Goal: Task Accomplishment & Management: Complete application form

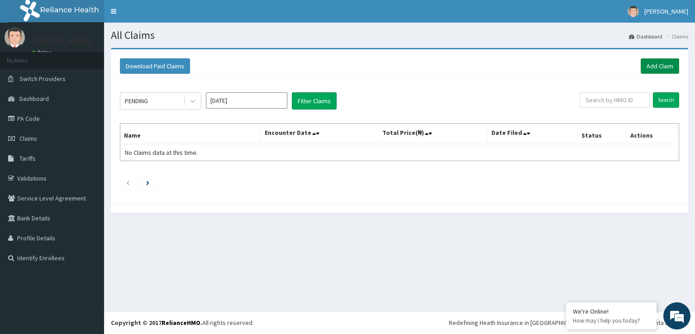
click at [661, 63] on link "Add Claim" at bounding box center [659, 65] width 38 height 15
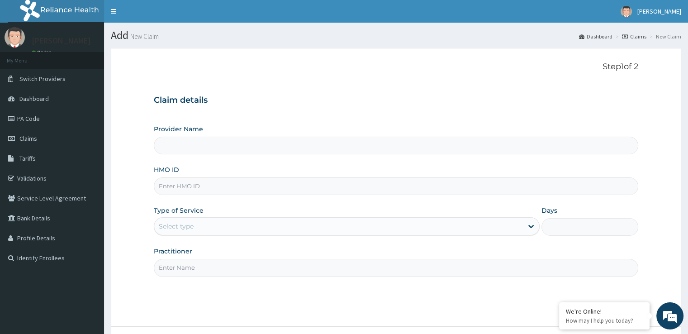
type input "Eleven Fifteen Fitness Gym"
type input "1"
click at [323, 194] on input "HMO ID" at bounding box center [396, 186] width 484 height 18
click at [322, 187] on input "HMO ID" at bounding box center [396, 186] width 484 height 18
type input "AFO/10048/A"
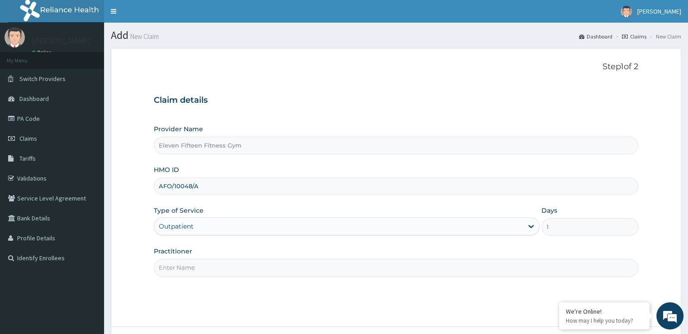
click at [289, 265] on input "Practitioner" at bounding box center [396, 268] width 484 height 18
type input "r"
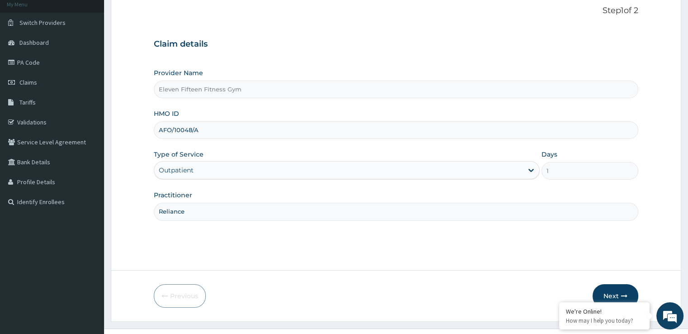
scroll to position [73, 0]
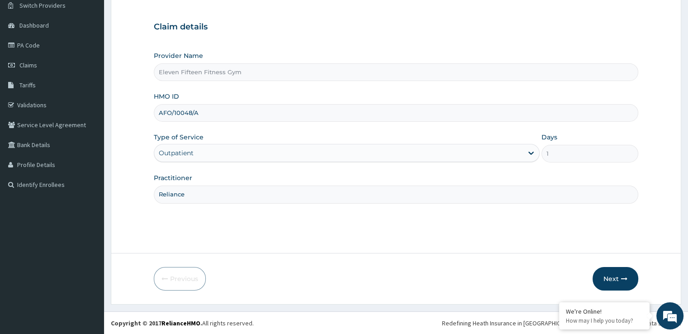
type input "Reliance"
click at [687, 281] on section "Step 1 of 2 Claim details Provider Name Eleven Fifteen Fitness Gym HMO ID AFO/1…" at bounding box center [396, 139] width 584 height 343
click at [629, 274] on button "Next" at bounding box center [615, 279] width 46 height 24
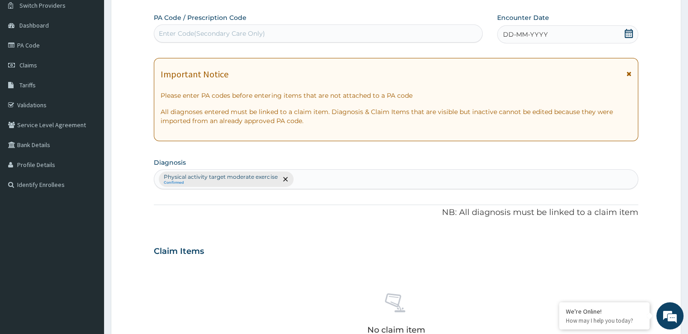
click at [320, 28] on div "Enter Code(Secondary Care Only)" at bounding box center [318, 33] width 328 height 14
type input "PA/3B56D0"
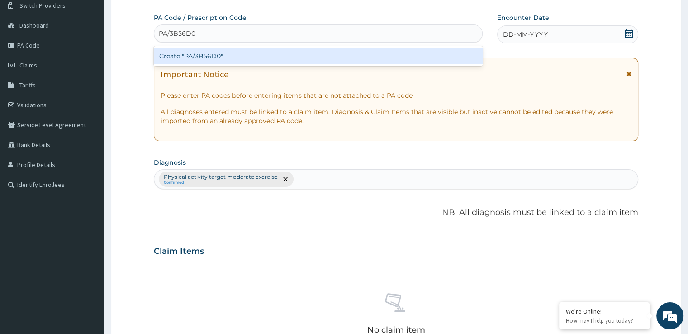
click at [270, 52] on div "Create "PA/3B56D0"" at bounding box center [318, 56] width 329 height 16
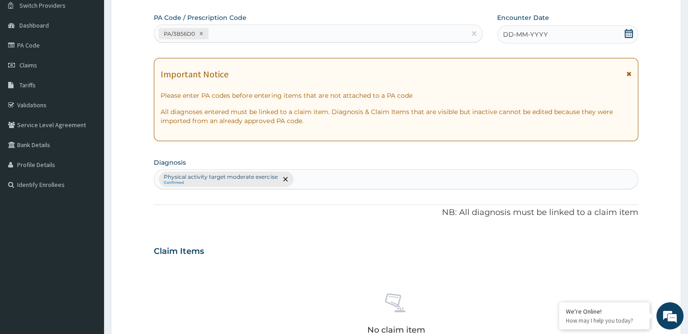
click at [629, 29] on icon at bounding box center [628, 33] width 9 height 9
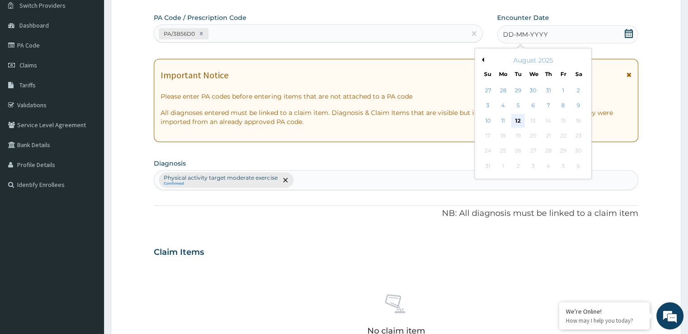
click at [520, 122] on div "12" at bounding box center [518, 121] width 14 height 14
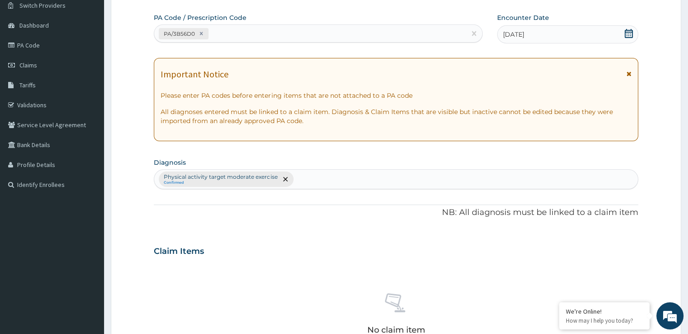
scroll to position [317, 0]
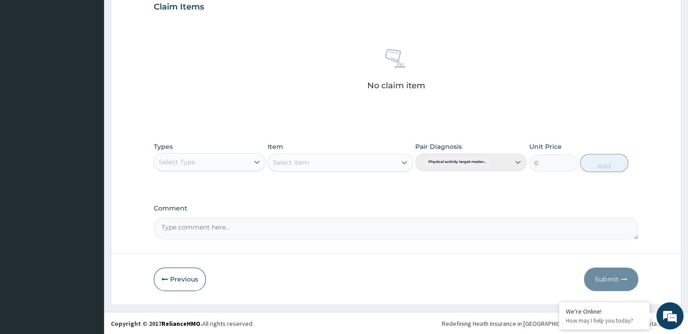
click at [242, 162] on div "Select Type" at bounding box center [201, 162] width 94 height 14
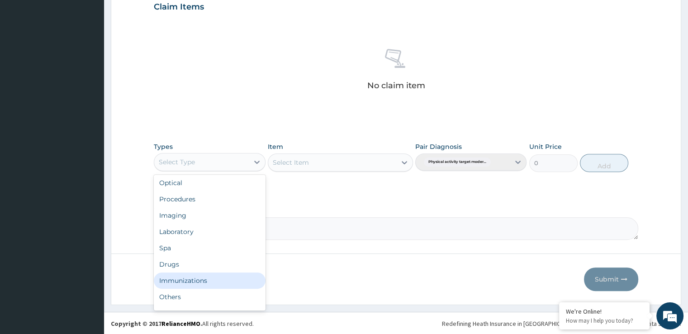
scroll to position [31, 0]
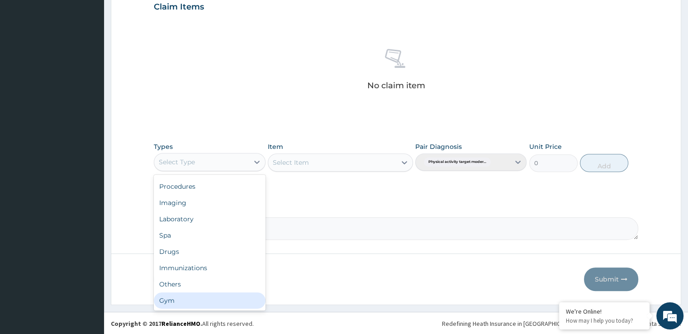
click at [247, 301] on div "Gym" at bounding box center [209, 300] width 111 height 16
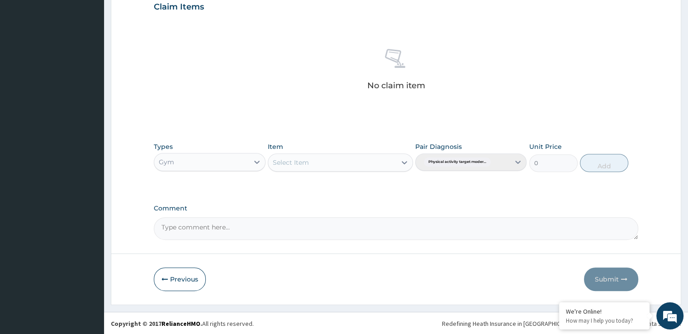
click at [377, 160] on div "Select Item" at bounding box center [332, 162] width 128 height 14
click at [364, 183] on div "GYM SESSION" at bounding box center [340, 185] width 145 height 16
click at [586, 157] on button "Add" at bounding box center [604, 163] width 48 height 18
type input "0"
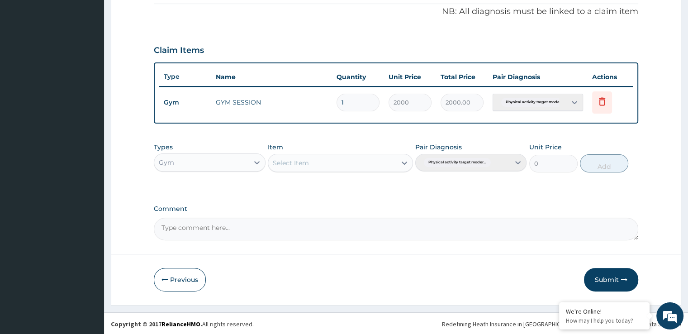
click at [327, 227] on textarea "Comment" at bounding box center [396, 229] width 484 height 23
type textarea "Gym"
click at [619, 270] on button "Submit" at bounding box center [611, 280] width 54 height 24
